Goal: Task Accomplishment & Management: Complete application form

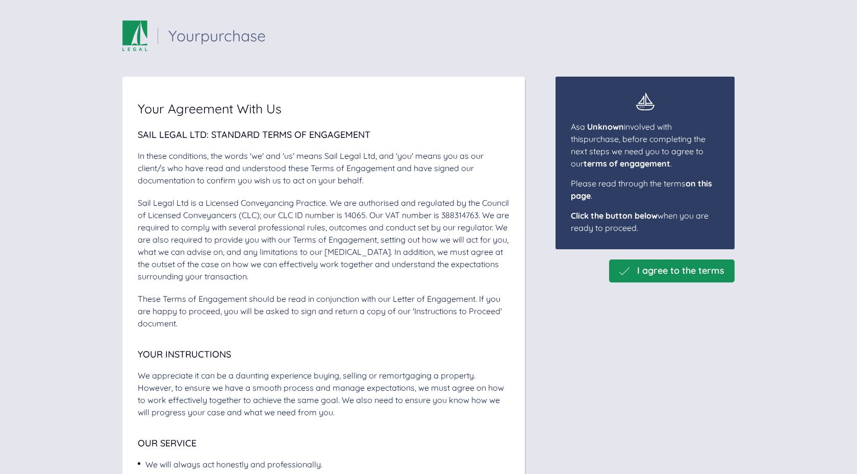
click at [666, 279] on div "I agree to the terms" at bounding box center [672, 270] width 126 height 23
click at [662, 273] on span "I agree to the terms" at bounding box center [680, 270] width 87 height 11
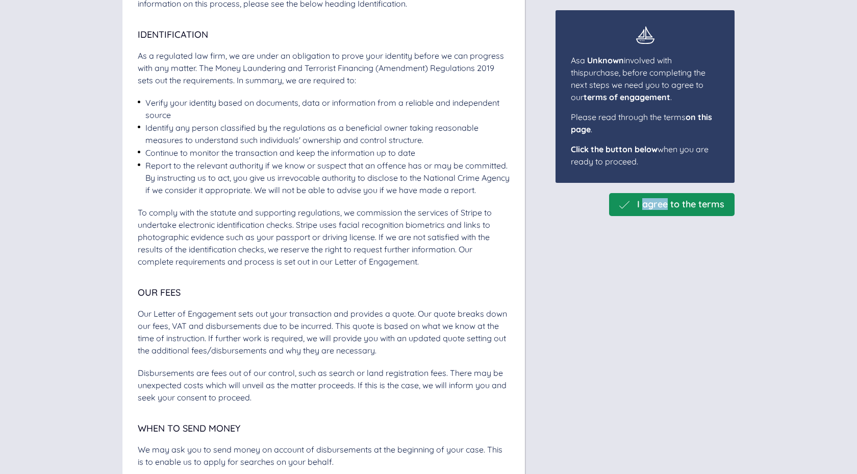
scroll to position [1673, 0]
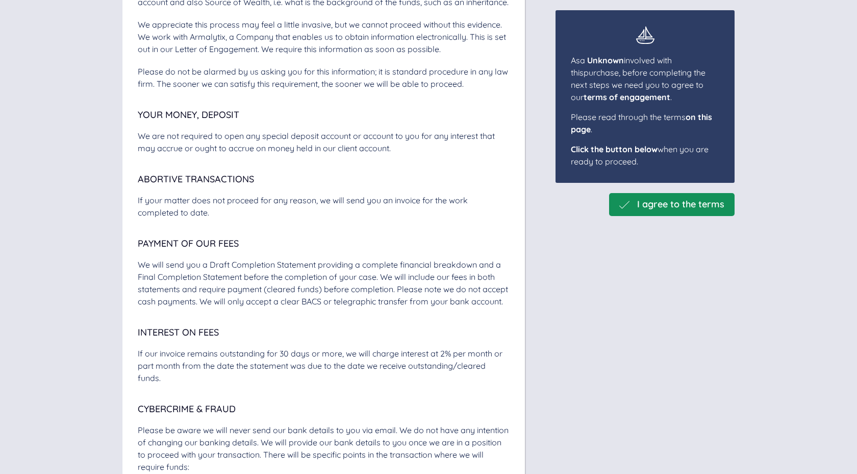
click at [661, 193] on div "I agree to the terms" at bounding box center [672, 204] width 126 height 23
click at [659, 201] on span "I agree to the terms" at bounding box center [680, 204] width 87 height 11
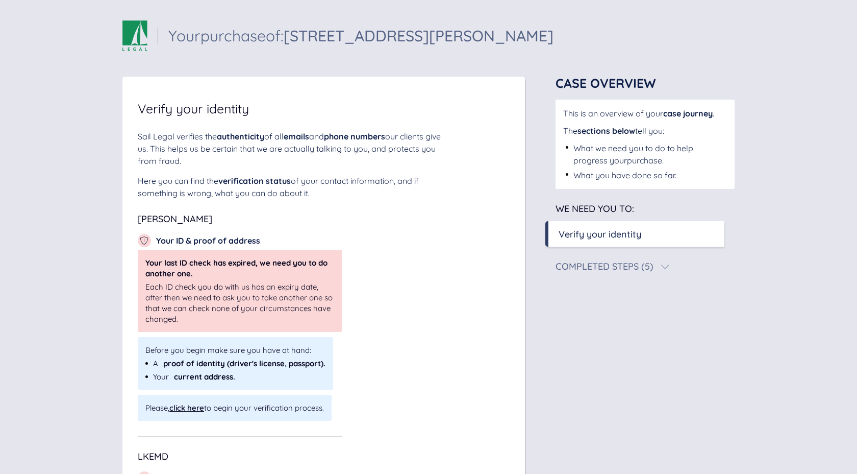
click at [592, 269] on div "Completed Steps (5)" at bounding box center [605, 266] width 98 height 9
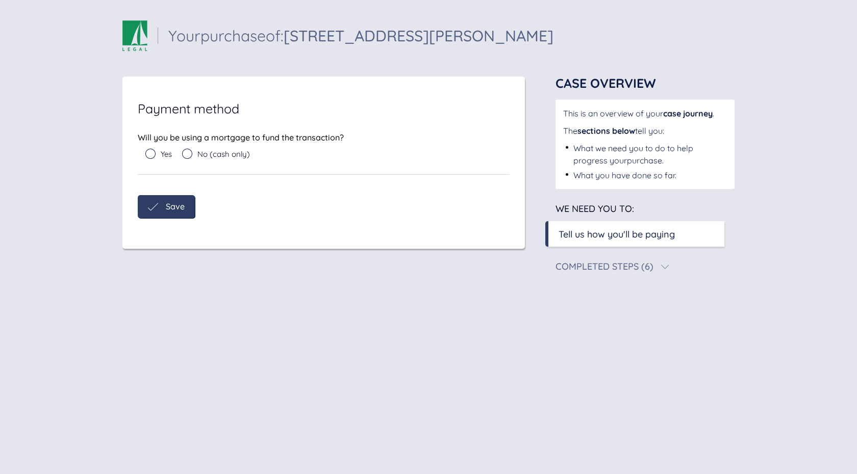
click at [154, 158] on icon at bounding box center [150, 154] width 10 height 10
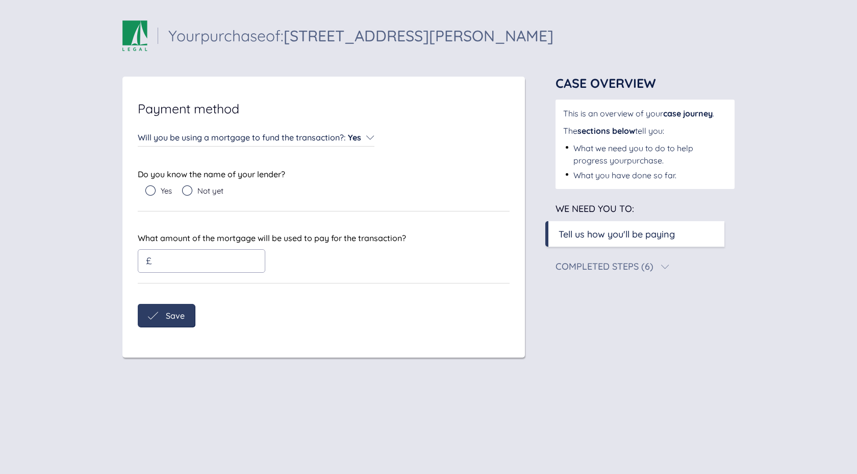
click at [360, 140] on span "Yes" at bounding box center [354, 137] width 13 height 10
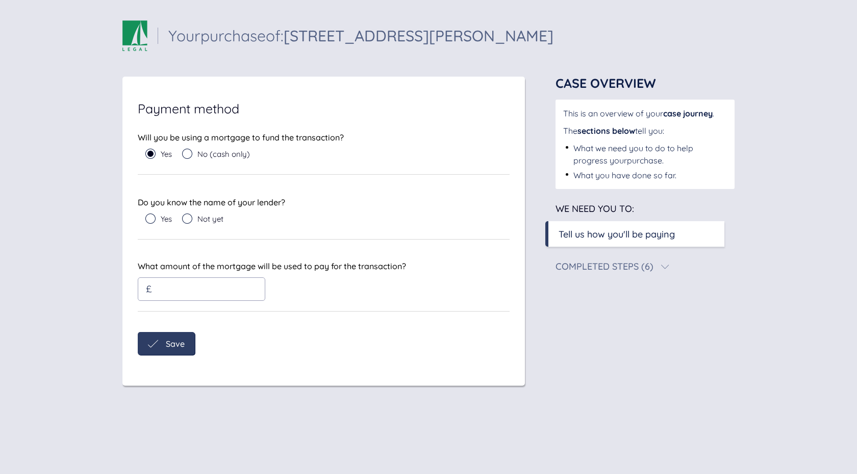
click at [188, 150] on icon at bounding box center [187, 154] width 10 height 10
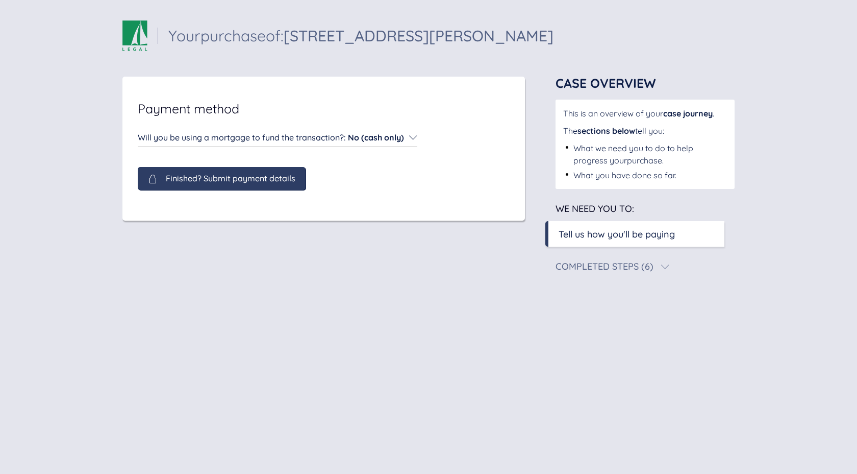
click at [191, 190] on div "Finished? Submit payment details" at bounding box center [222, 178] width 168 height 23
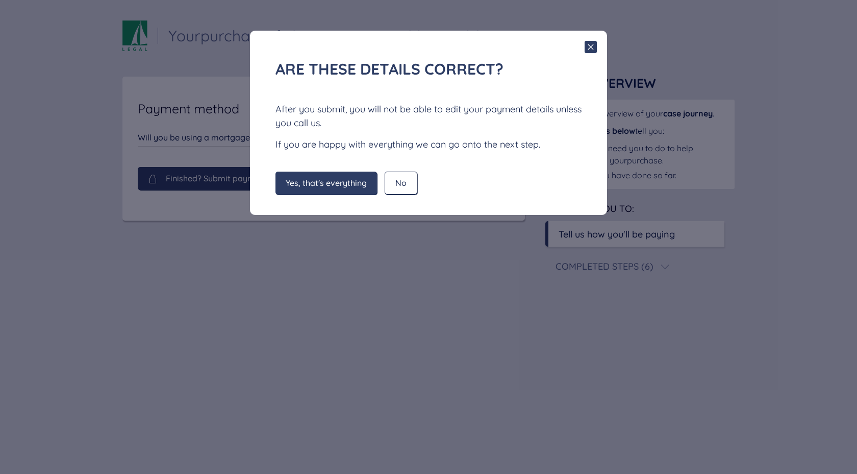
click at [305, 190] on div "Yes, that's everything" at bounding box center [327, 182] width 102 height 23
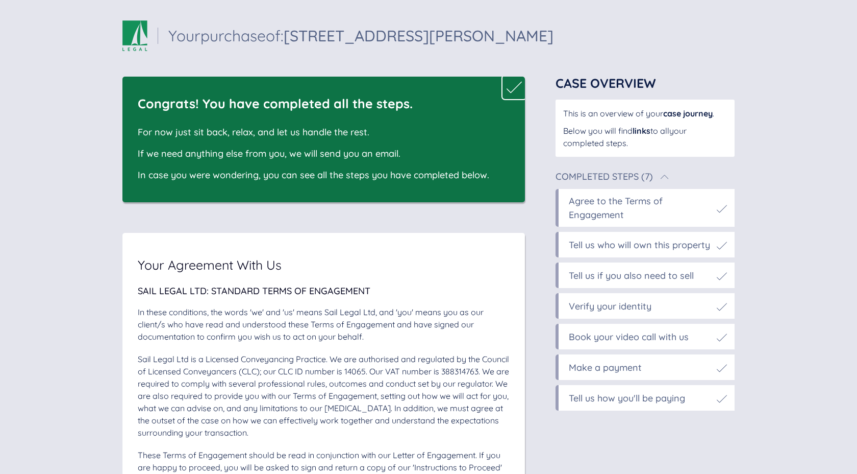
click at [301, 178] on div "In case you were wondering, you can see all the steps you have completed below." at bounding box center [316, 175] width 357 height 14
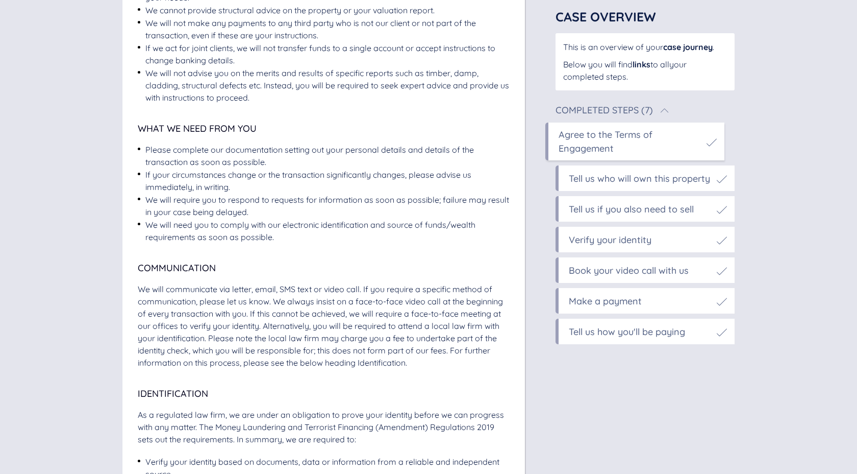
scroll to position [896, 0]
